Goal: Information Seeking & Learning: Learn about a topic

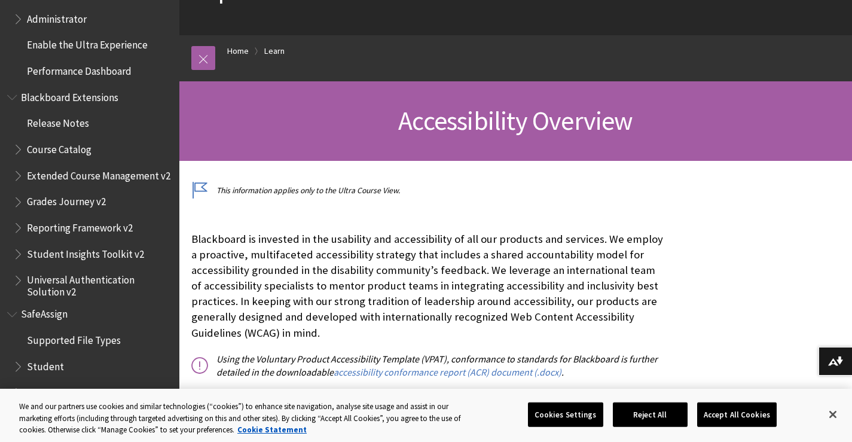
scroll to position [120, 0]
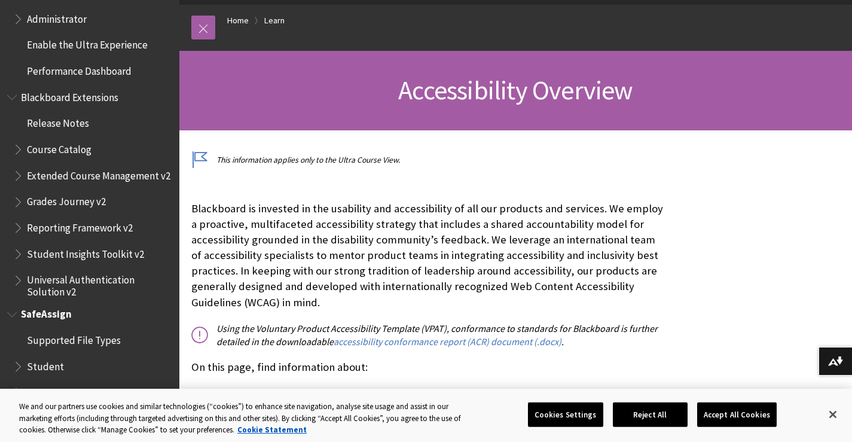
click at [14, 314] on span "Book outline for Blackboard SafeAssign" at bounding box center [13, 311] width 13 height 15
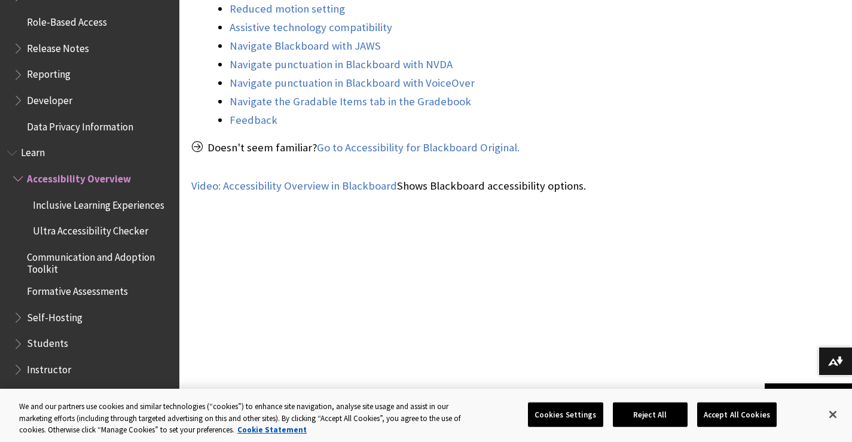
scroll to position [870, 0]
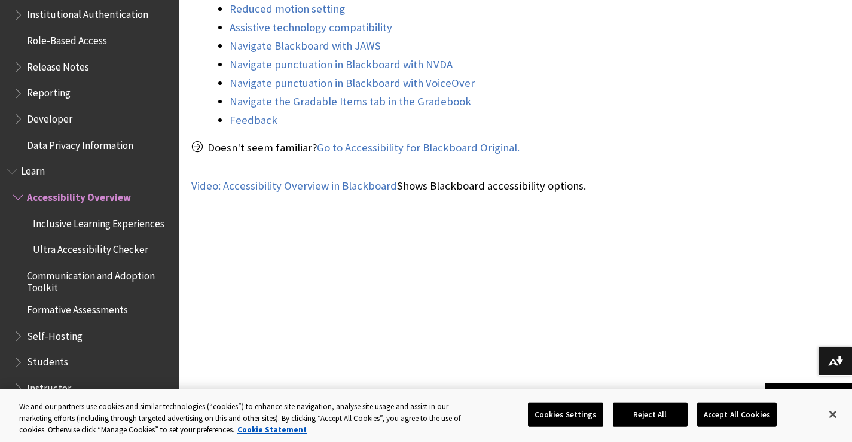
click at [18, 194] on span "Book outline for Blackboard Learn Help" at bounding box center [19, 194] width 13 height 15
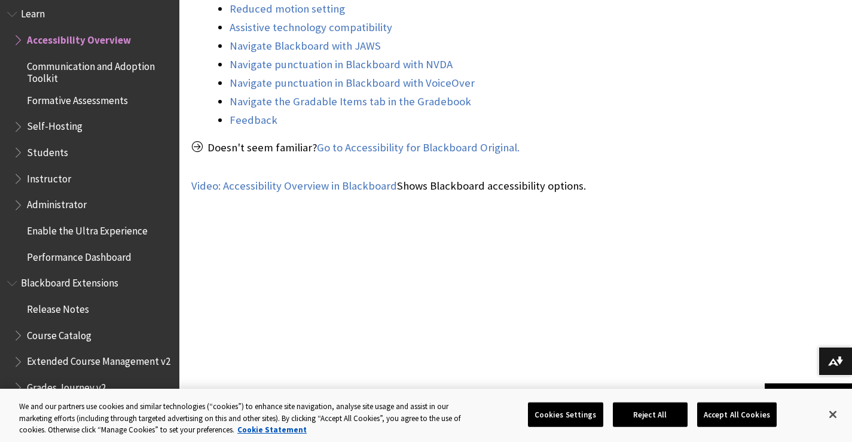
scroll to position [996, 0]
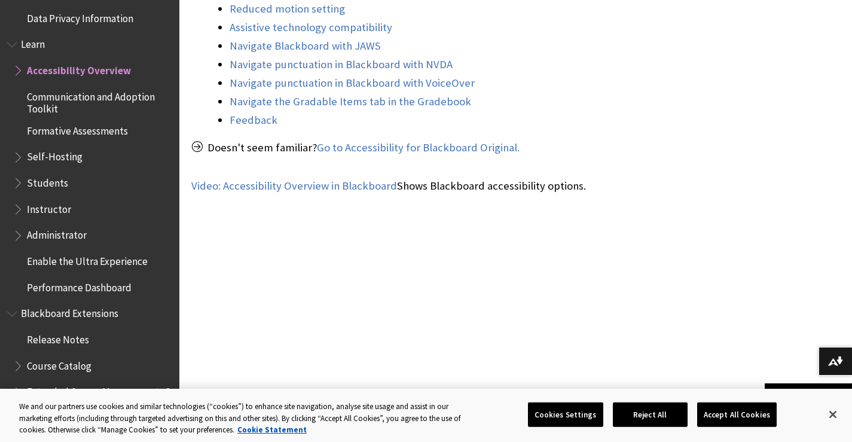
click at [17, 209] on span "Book outline for Blackboard Learn Help" at bounding box center [19, 206] width 13 height 15
click at [36, 209] on span "Instructor" at bounding box center [49, 207] width 44 height 16
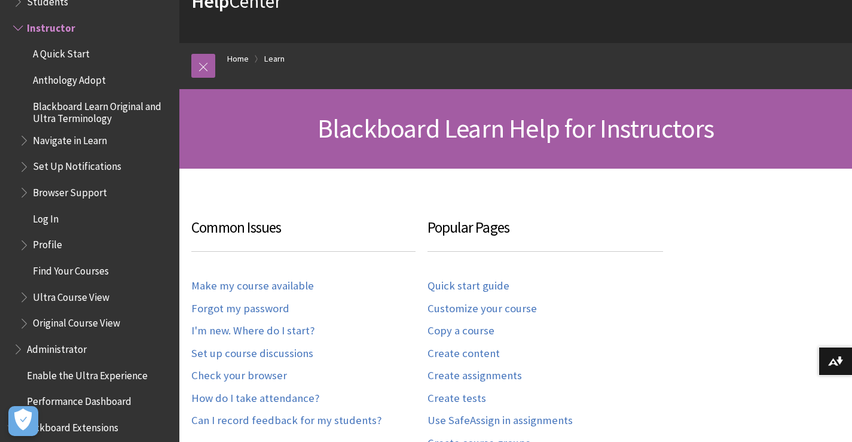
scroll to position [120, 0]
